Goal: Information Seeking & Learning: Find specific fact

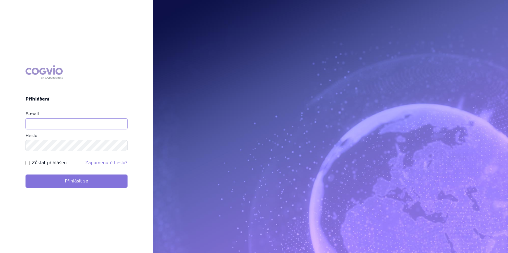
type input "apolena.koklarova@vzp.cz"
click at [81, 184] on button "Přihlásit se" at bounding box center [77, 181] width 102 height 13
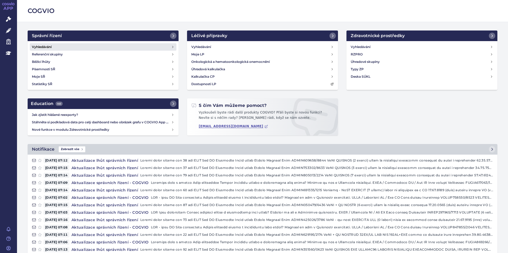
click at [124, 45] on link "Vyhledávání" at bounding box center [103, 46] width 147 height 7
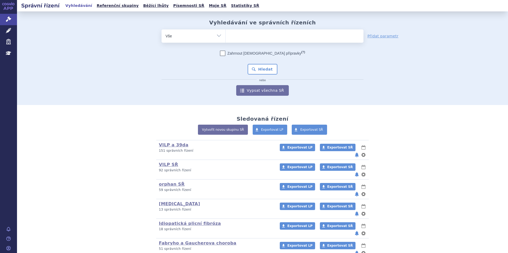
click at [245, 38] on ul at bounding box center [295, 34] width 138 height 11
click at [226, 38] on select at bounding box center [225, 35] width 0 height 13
click at [245, 38] on ul at bounding box center [295, 34] width 138 height 11
click at [226, 38] on select at bounding box center [225, 35] width 0 height 13
click at [306, 35] on ul at bounding box center [295, 34] width 138 height 11
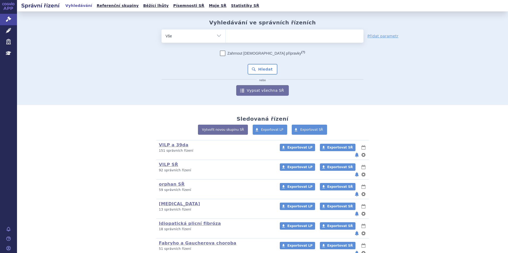
click at [226, 35] on select at bounding box center [225, 35] width 0 height 13
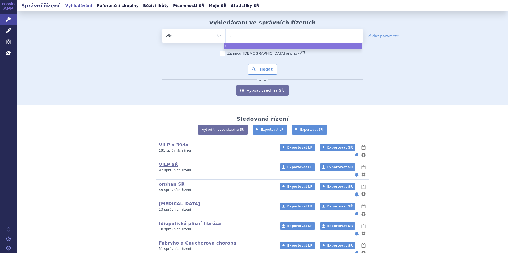
type input "te"
select select "te"
click at [7, 34] on link "Léčivé přípravky" at bounding box center [8, 30] width 17 height 11
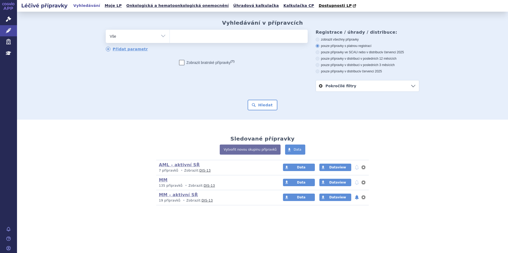
click at [261, 39] on ul at bounding box center [239, 35] width 138 height 11
click at [170, 39] on select at bounding box center [170, 35] width 0 height 13
type input "te"
type input "tece"
type input "tecentr"
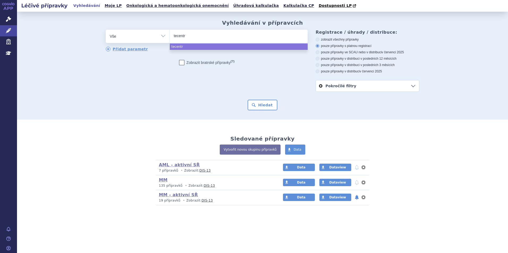
type input "tecentri"
type input "tecentriq"
select select "tecentriq"
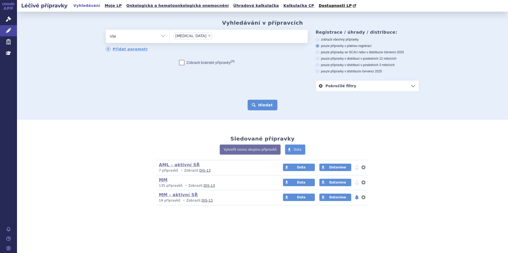
click at [266, 106] on button "Hledat" at bounding box center [263, 105] width 30 height 11
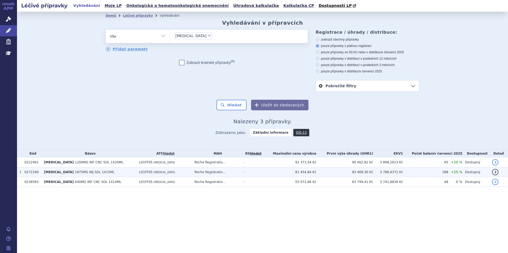
click at [104, 172] on td "[MEDICAL_DATA] 1875MG INJ SOL 1X15ML" at bounding box center [88, 173] width 95 height 10
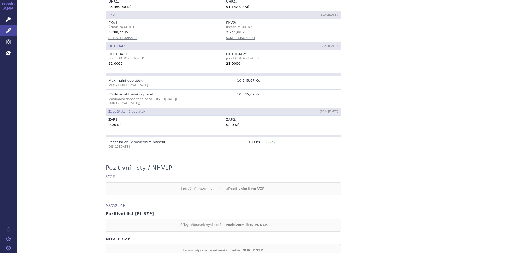
scroll to position [421, 0]
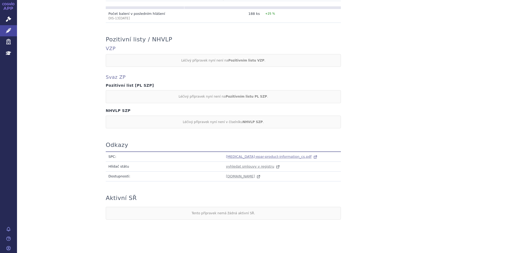
click at [235, 155] on span "[MEDICAL_DATA]-epar-product-information_cs.pdf" at bounding box center [269, 157] width 86 height 4
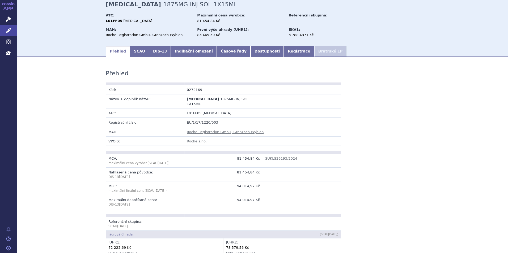
scroll to position [0, 0]
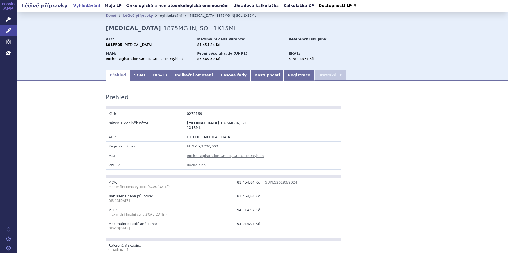
click at [160, 17] on link "Vyhledávání" at bounding box center [171, 16] width 22 height 4
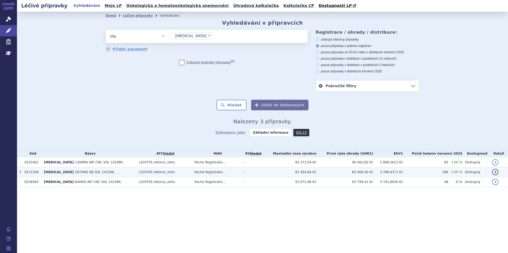
click at [220, 176] on td "Roche Registratio..." at bounding box center [216, 173] width 49 height 10
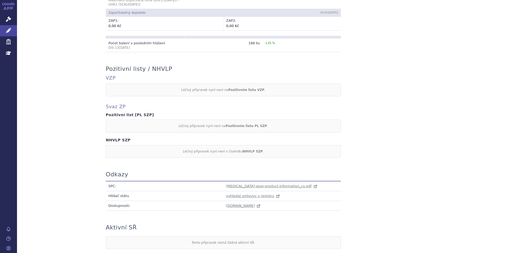
scroll to position [421, 0]
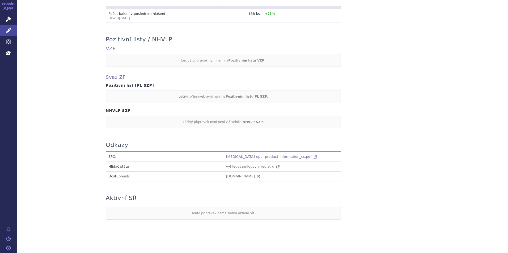
click at [241, 155] on span "tecentriq-epar-product-information_cs.pdf" at bounding box center [269, 157] width 86 height 4
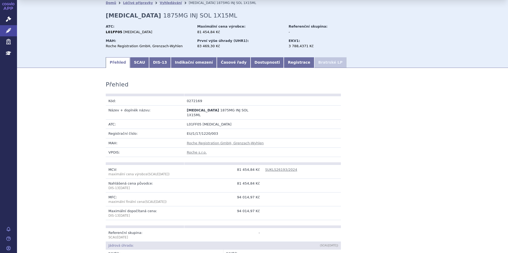
scroll to position [0, 0]
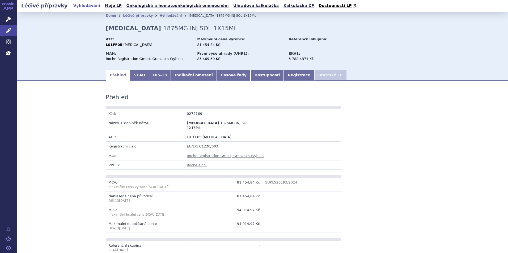
click at [160, 18] on li "Vyhledávání" at bounding box center [174, 16] width 29 height 8
click at [160, 17] on link "Vyhledávání" at bounding box center [171, 16] width 22 height 4
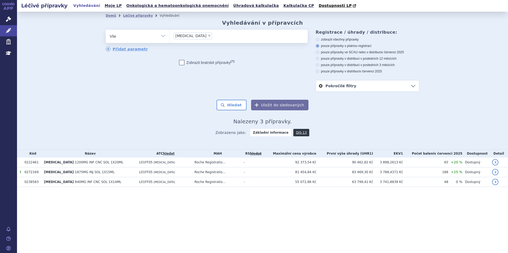
click at [208, 37] on span "×" at bounding box center [209, 35] width 3 height 3
click at [170, 37] on select "[MEDICAL_DATA]" at bounding box center [170, 35] width 0 height 13
select select
click at [194, 37] on ul at bounding box center [239, 35] width 138 height 11
click at [170, 37] on select "tecentriq" at bounding box center [170, 35] width 0 height 13
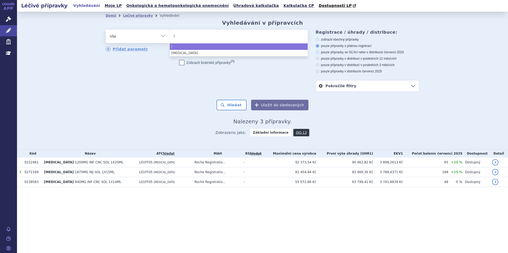
type input "im"
type input "imf"
type input "imfin"
type input "[MEDICAL_DATA]"
select select "[MEDICAL_DATA]"
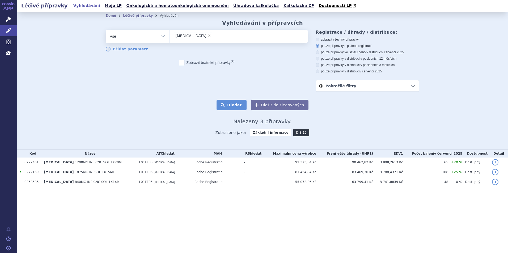
click at [231, 105] on button "Hledat" at bounding box center [232, 105] width 30 height 11
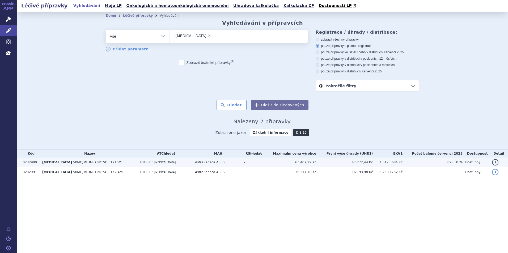
click at [82, 167] on td "IMFINZI 50MG/ML INF CNC SOL 1X10ML" at bounding box center [89, 163] width 98 height 10
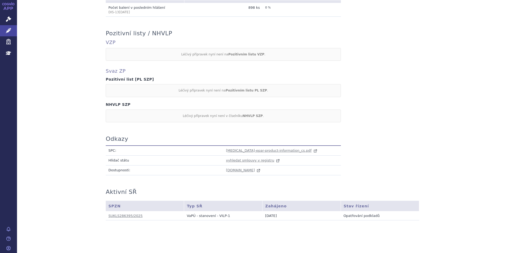
scroll to position [427, 0]
click at [235, 148] on span "imfinzi-epar-product-information_cs.pdf" at bounding box center [269, 150] width 86 height 4
click at [265, 148] on span "imfinzi-epar-product-information_cs.pdf" at bounding box center [269, 150] width 86 height 4
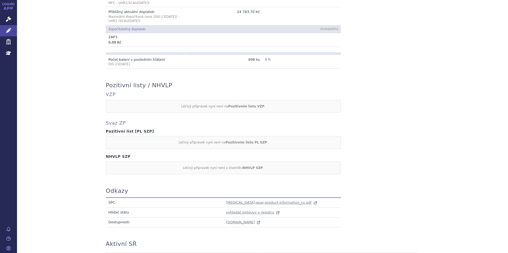
scroll to position [321, 0]
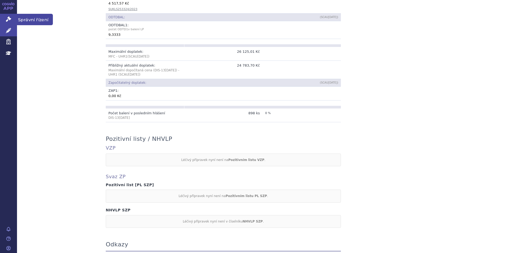
click at [7, 18] on icon at bounding box center [8, 18] width 5 height 5
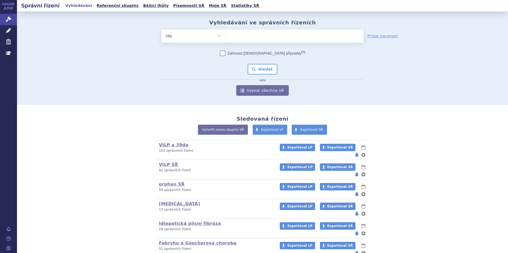
click at [235, 34] on ul at bounding box center [295, 34] width 138 height 11
click at [226, 34] on select at bounding box center [225, 35] width 0 height 13
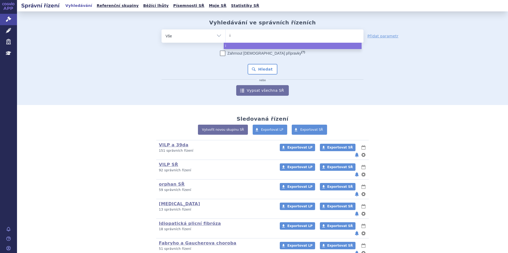
type input "im"
type input "imfi"
type input "imfin"
type input "[MEDICAL_DATA]"
select select "[MEDICAL_DATA]"
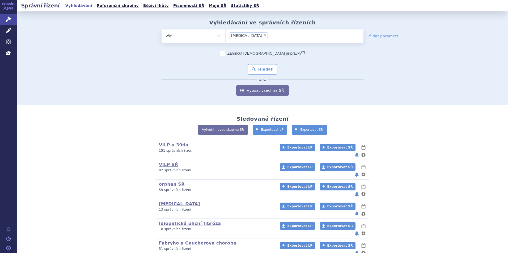
click at [269, 35] on input "[MEDICAL_DATA] × [MEDICAL_DATA]" at bounding box center [280, 35] width 22 height 7
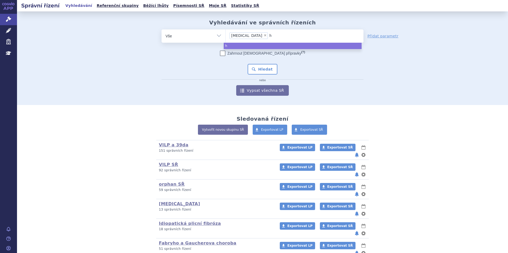
type input "he"
type input "hetr"
type input "hetro"
type input "hetroni"
type input "hetronif"
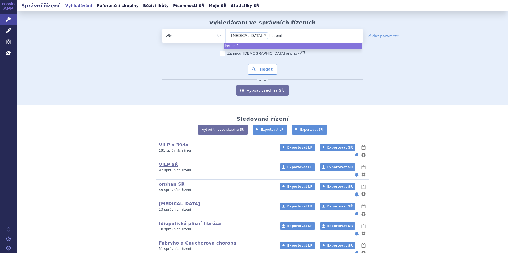
type input "hetronifly"
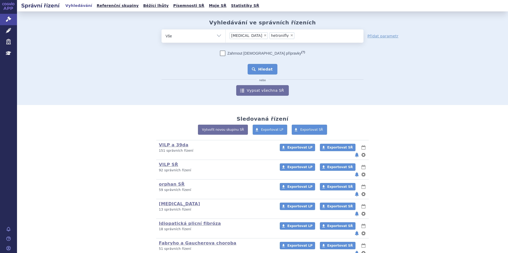
click at [269, 67] on button "Hledat" at bounding box center [263, 69] width 30 height 11
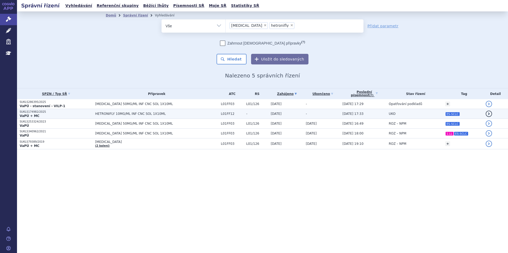
click at [182, 110] on td "HETRONIFLY 10MG/ML INF CNC SOL 1X10ML" at bounding box center [155, 114] width 126 height 10
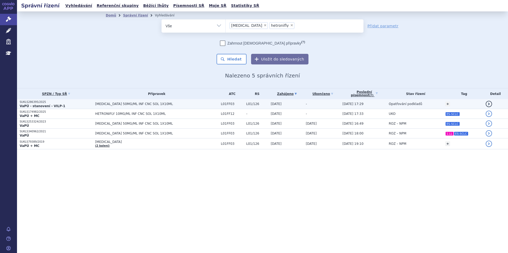
click at [197, 102] on span "[MEDICAL_DATA] 50MG/ML INF CNC SOL 1X10ML" at bounding box center [156, 104] width 123 height 4
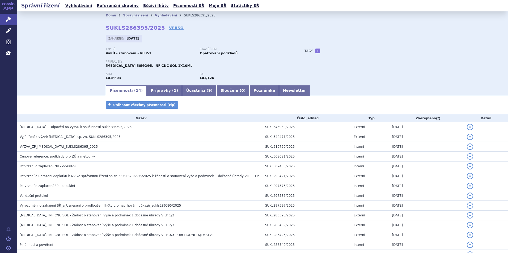
click at [279, 91] on link "Newsletter" at bounding box center [294, 91] width 31 height 11
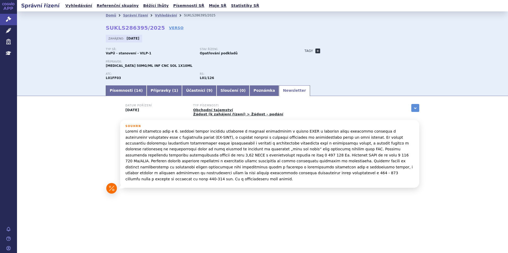
click at [315, 49] on link "+" at bounding box center [317, 51] width 5 height 5
click at [329, 54] on span at bounding box center [342, 51] width 38 height 7
type input "LS-SCLC"
select select "LS-SCLC"
